Goal: Information Seeking & Learning: Learn about a topic

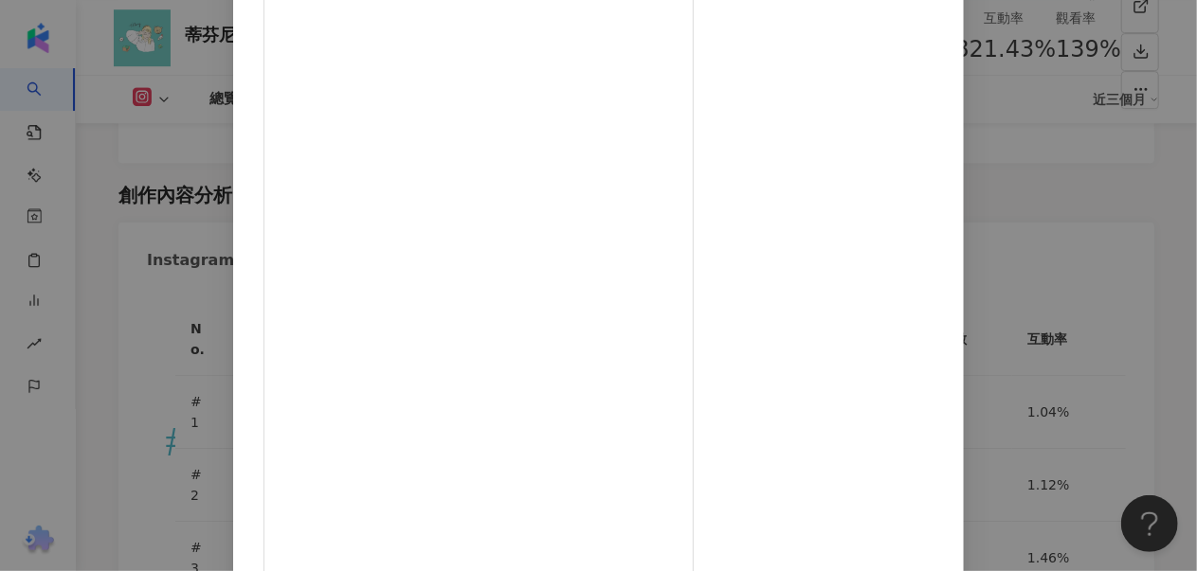
scroll to position [279, 0]
click at [1096, 279] on div "蒂芬尼碰到日本🇯🇵 口無遮攔最誠實日本美食旅遊生活報導 2025/4/21 誰說夏威夷住宿一定要花大錢🤙🏻 這間住宿最便宜一晚一人約台幣兩千左右可以搞定😎 這…" at bounding box center [598, 285] width 1197 height 571
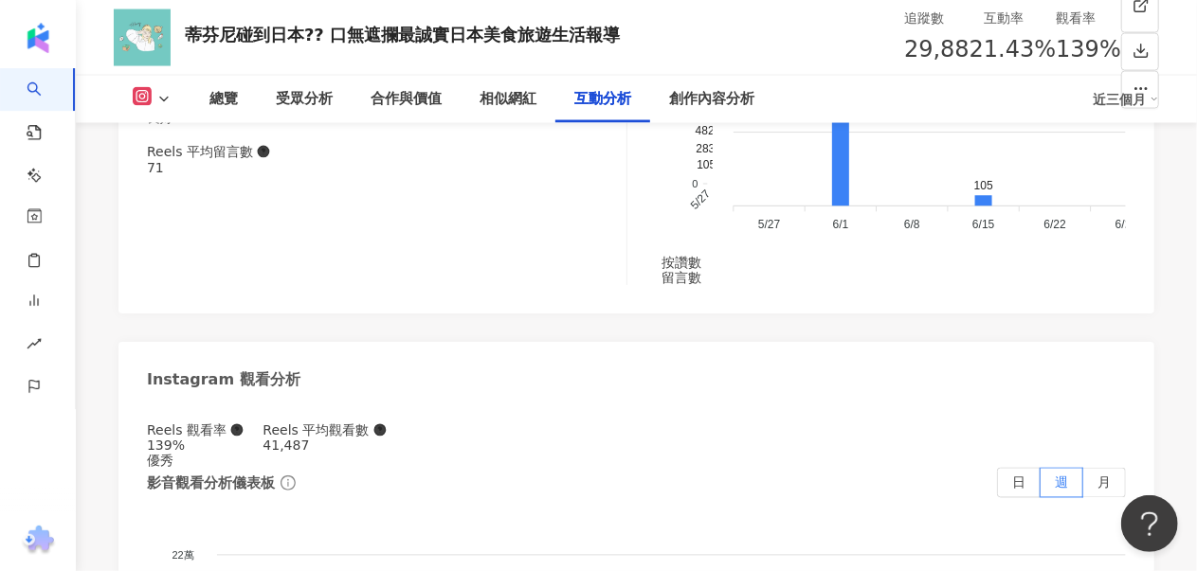
scroll to position [5436, 0]
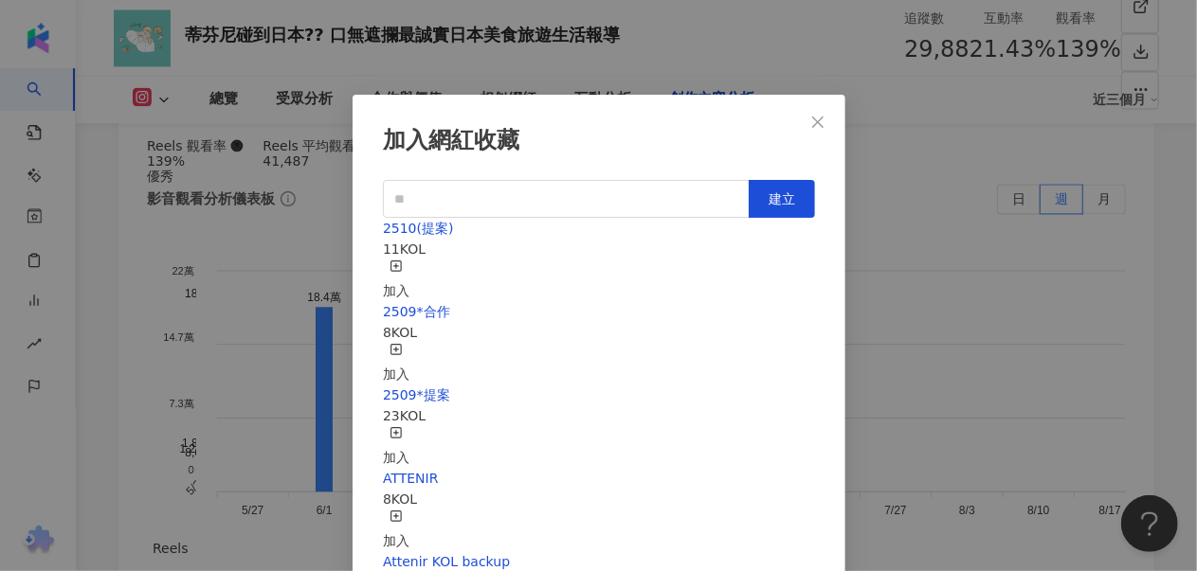
scroll to position [17, 0]
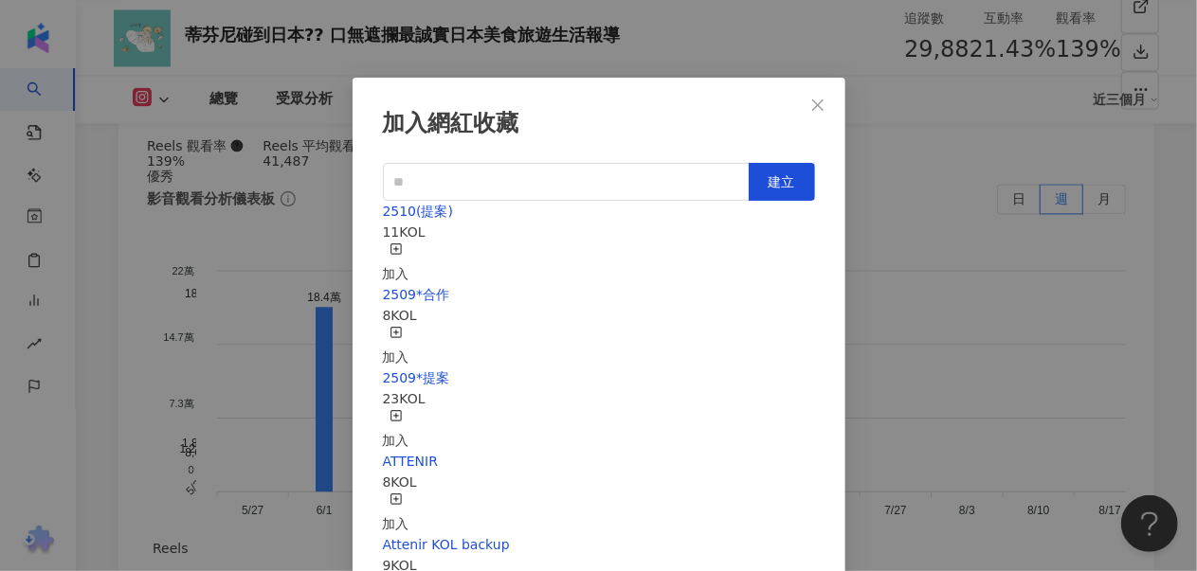
click at [409, 244] on div "加入" at bounding box center [396, 264] width 27 height 42
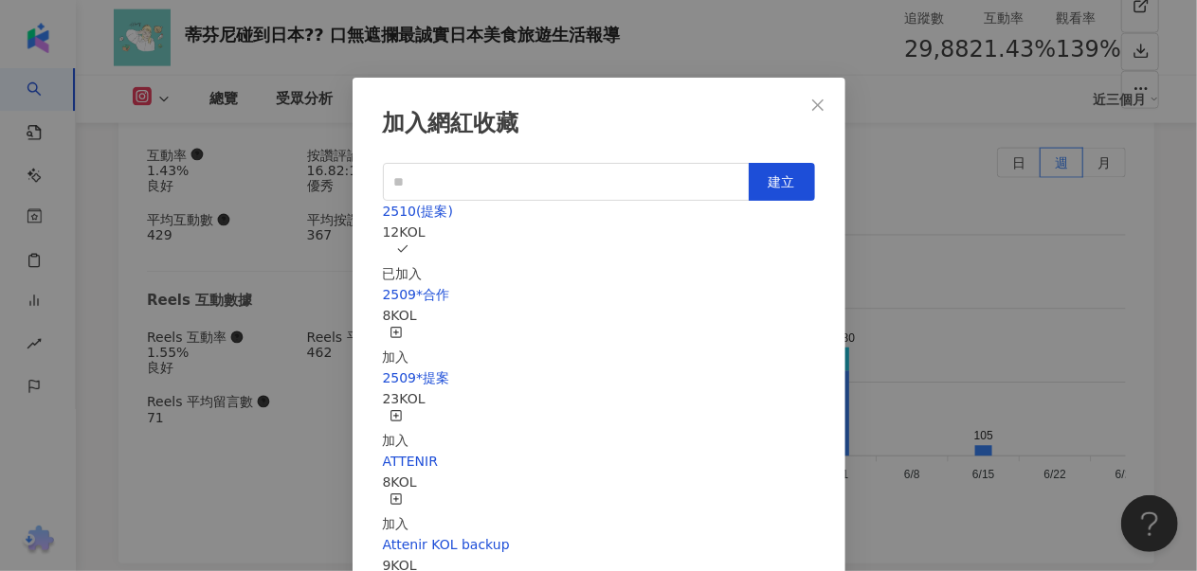
scroll to position [5415, 0]
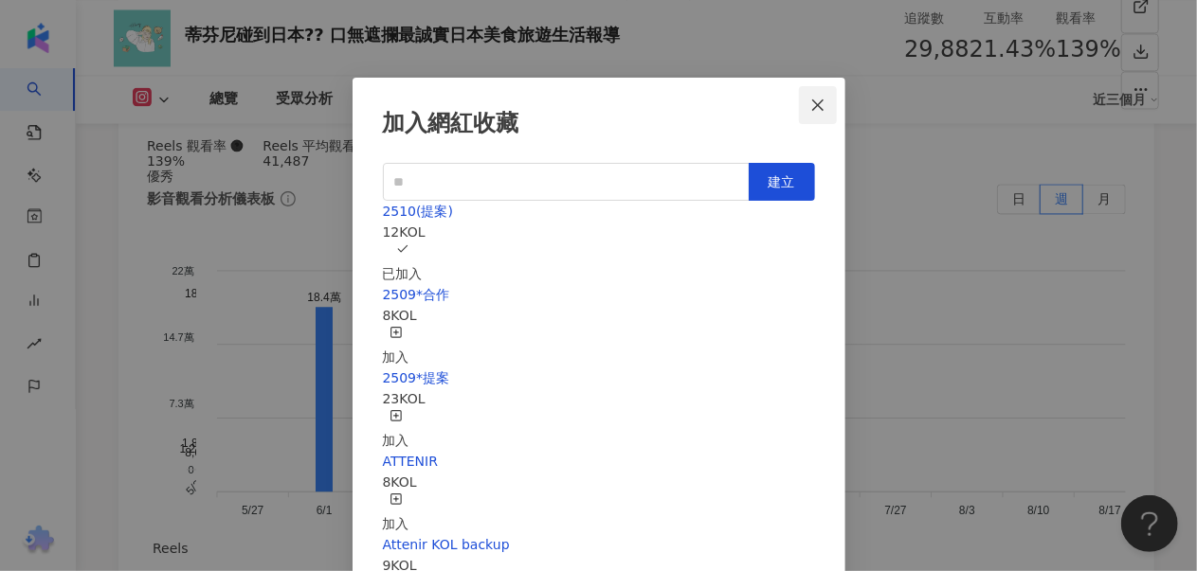
click at [814, 101] on icon "close" at bounding box center [817, 105] width 15 height 15
click at [899, 124] on div "加入網紅收藏 建立 2510(提案) 12 KOL 已加入 2509*合作 8 KOL 加入 2509*提案 23 KOL 加入 ATTENIR 8 KOL …" at bounding box center [598, 285] width 1197 height 571
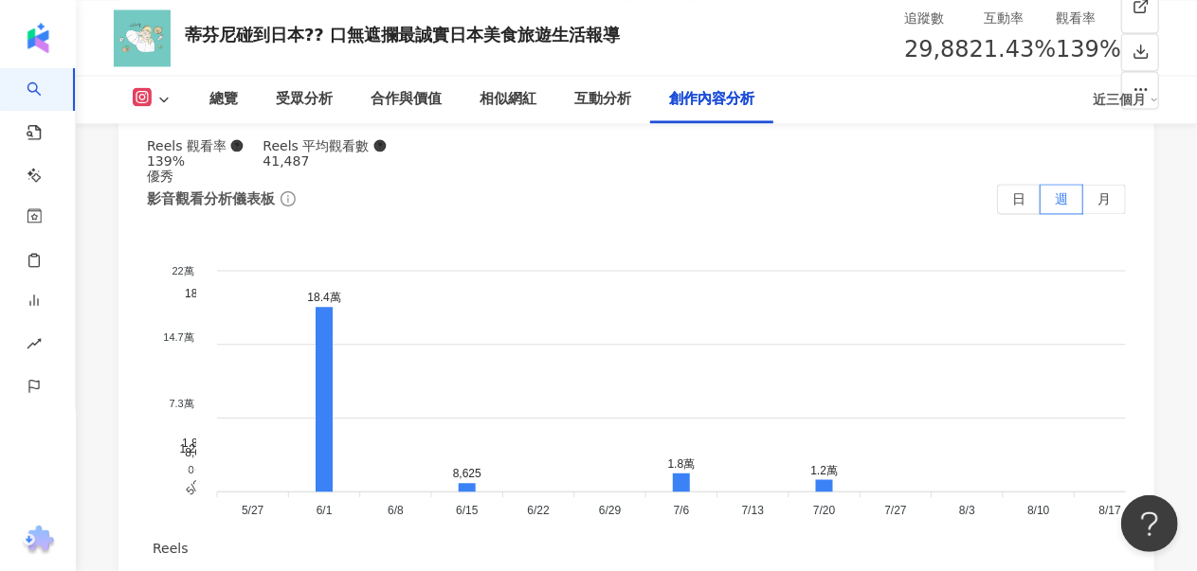
click at [811, 103] on div "加入網紅收藏 建立 2510(提案) 12 KOL 已加入 2509*合作 8 KOL 加入 2509*提案 23 KOL 加入 ATTENIR 8 KOL …" at bounding box center [598, 285] width 1197 height 571
click at [517, 90] on div "相似網紅" at bounding box center [508, 99] width 57 height 23
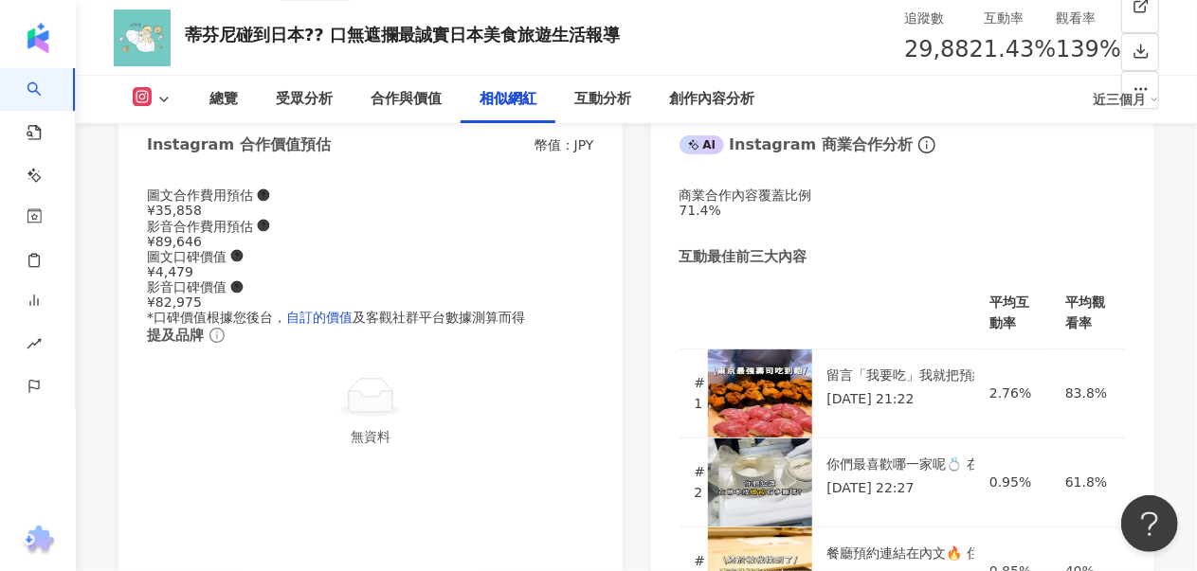
scroll to position [3148, 0]
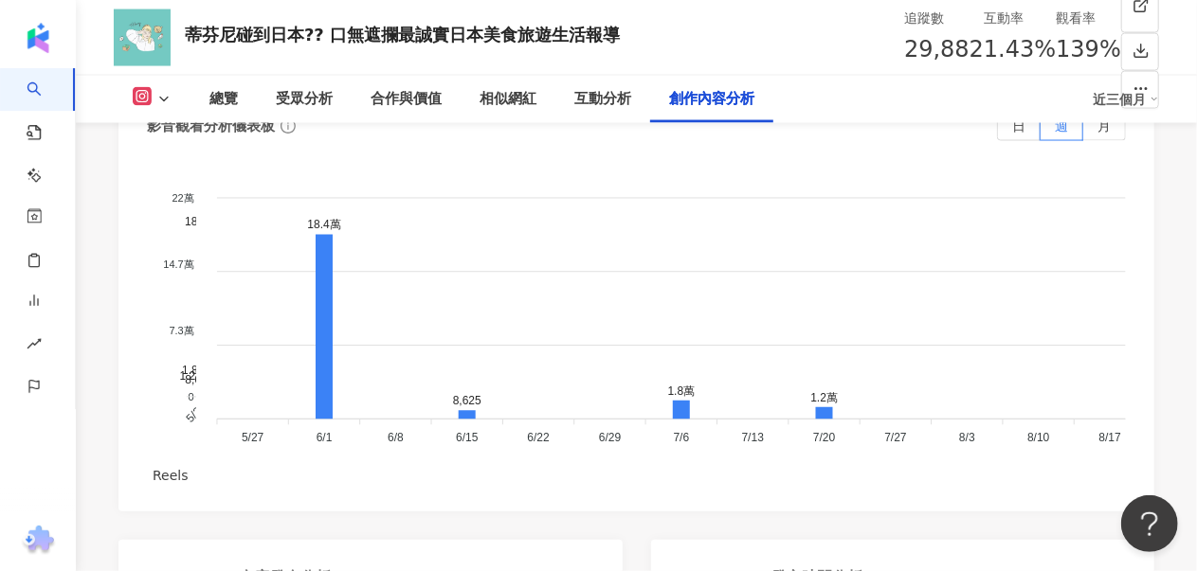
scroll to position [5517, 0]
